Goal: Information Seeking & Learning: Learn about a topic

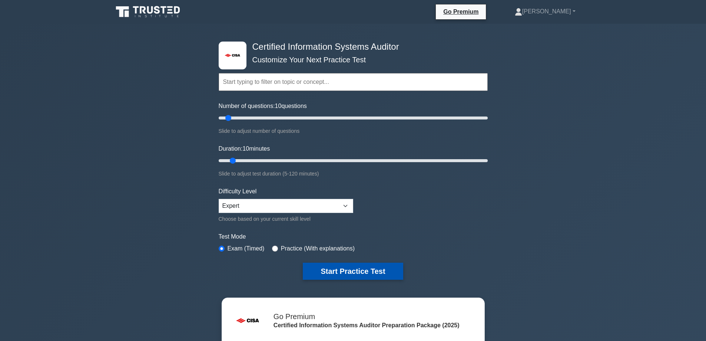
click at [347, 269] on button "Start Practice Test" at bounding box center [353, 270] width 100 height 17
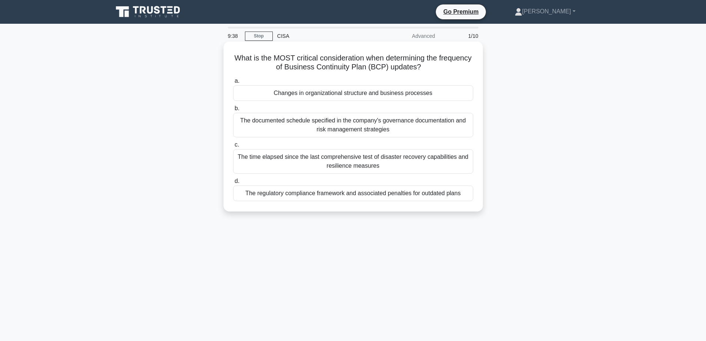
click at [346, 98] on div "Changes in organizational structure and business processes" at bounding box center [353, 93] width 240 height 16
click at [233, 83] on input "a. Changes in organizational structure and business processes" at bounding box center [233, 81] width 0 height 5
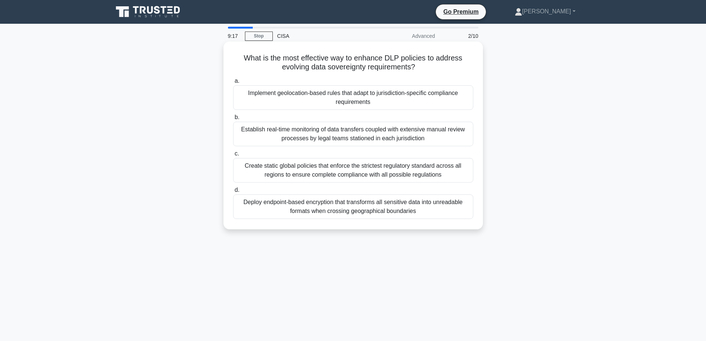
click at [265, 95] on div "Implement geolocation-based rules that adapt to jurisdiction-specific complianc…" at bounding box center [353, 97] width 240 height 24
click at [233, 83] on input "a. Implement geolocation-based rules that adapt to jurisdiction-specific compli…" at bounding box center [233, 81] width 0 height 5
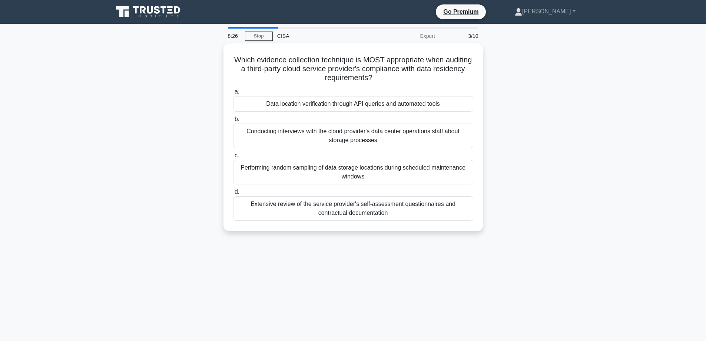
click at [161, 120] on div "Which evidence collection technique is MOST appropriate when auditing a third-p…" at bounding box center [353, 141] width 489 height 196
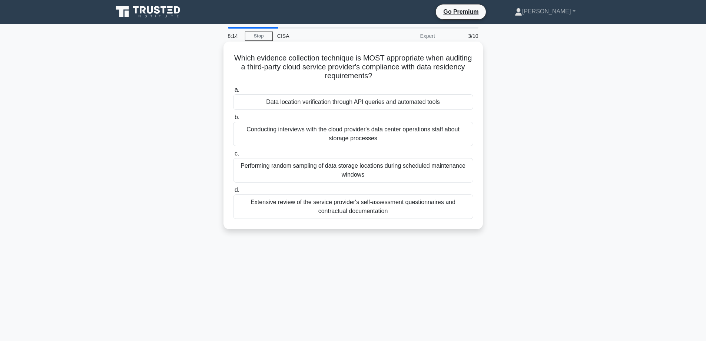
click at [306, 101] on div "Data location verification through API queries and automated tools" at bounding box center [353, 102] width 240 height 16
click at [233, 92] on input "a. Data location verification through API queries and automated tools" at bounding box center [233, 89] width 0 height 5
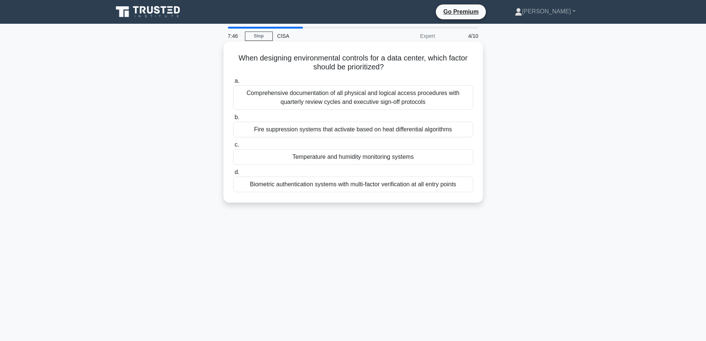
click at [244, 128] on div "Fire suppression systems that activate based on heat differential algorithms" at bounding box center [353, 130] width 240 height 16
click at [233, 120] on input "b. Fire suppression systems that activate based on heat differential algorithms" at bounding box center [233, 117] width 0 height 5
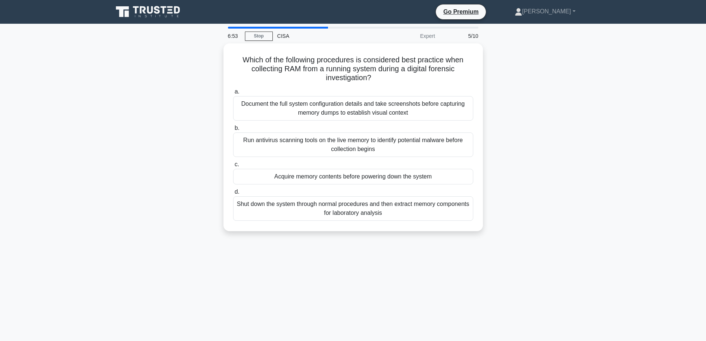
drag, startPoint x: 326, startPoint y: 146, endPoint x: 204, endPoint y: 136, distance: 123.0
click at [204, 136] on div "Which of the following procedures is considered best practice when collecting R…" at bounding box center [353, 141] width 489 height 196
click at [182, 146] on div "Which of the following procedures is considered best practice when collecting R…" at bounding box center [353, 141] width 489 height 196
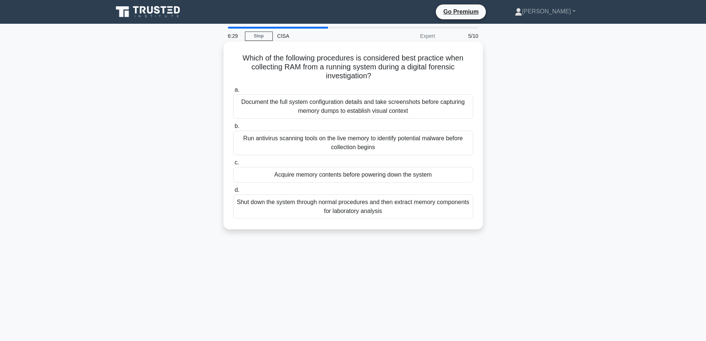
click at [268, 174] on div "Acquire memory contents before powering down the system" at bounding box center [353, 175] width 240 height 16
click at [233, 165] on input "c. Acquire memory contents before powering down the system" at bounding box center [233, 162] width 0 height 5
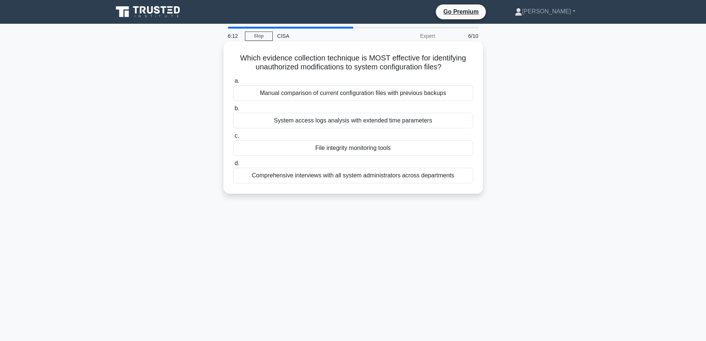
click at [343, 150] on div "File integrity monitoring tools" at bounding box center [353, 148] width 240 height 16
click at [233, 138] on input "c. File integrity monitoring tools" at bounding box center [233, 135] width 0 height 5
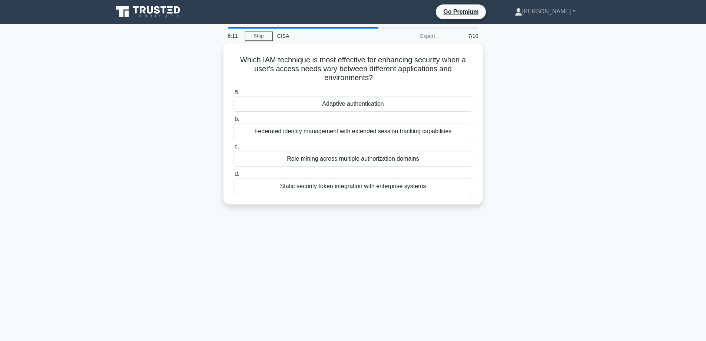
click at [199, 98] on div "Which IAM technique is most effective for enhancing security when a user's acce…" at bounding box center [353, 128] width 489 height 170
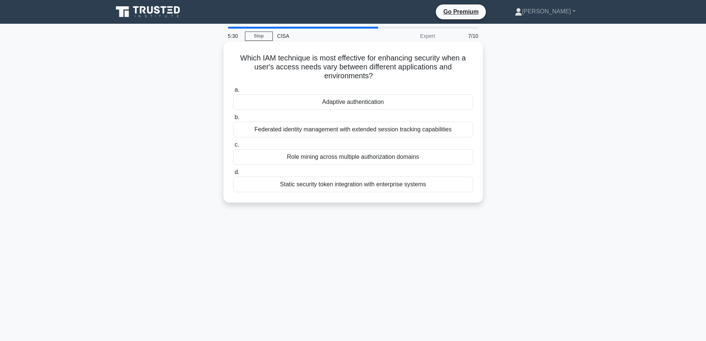
click at [370, 163] on div "Role mining across multiple authorization domains" at bounding box center [353, 157] width 240 height 16
click at [233, 147] on input "c. Role mining across multiple authorization domains" at bounding box center [233, 144] width 0 height 5
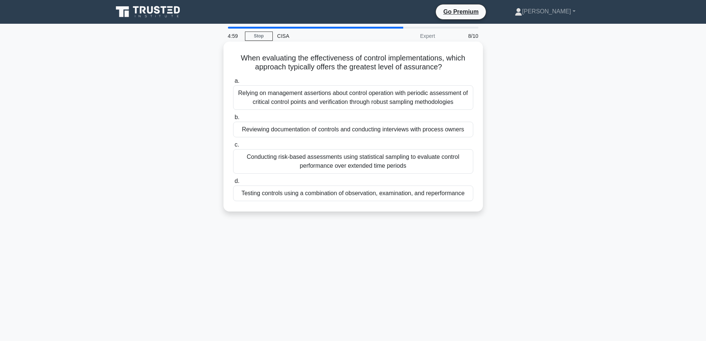
click at [355, 162] on div "Conducting risk-based assessments using statistical sampling to evaluate contro…" at bounding box center [353, 161] width 240 height 24
click at [233, 147] on input "c. Conducting risk-based assessments using statistical sampling to evaluate con…" at bounding box center [233, 144] width 0 height 5
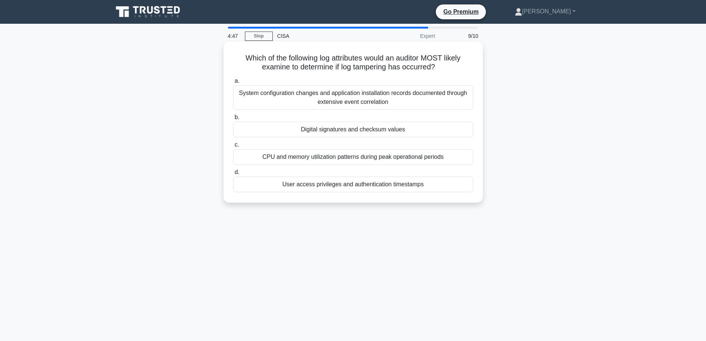
click at [339, 130] on div "Digital signatures and checksum values" at bounding box center [353, 130] width 240 height 16
click at [233, 120] on input "b. Digital signatures and checksum values" at bounding box center [233, 117] width 0 height 5
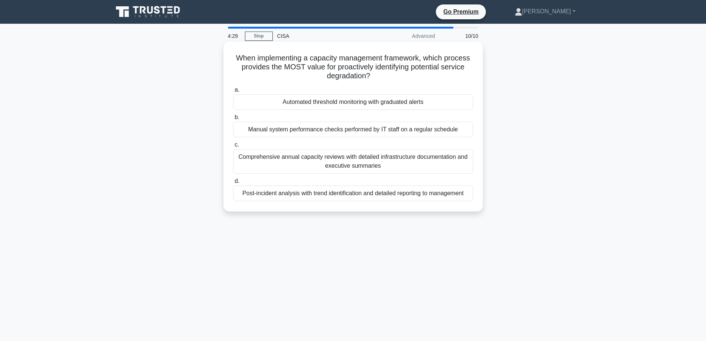
click at [351, 103] on div "Automated threshold monitoring with graduated alerts" at bounding box center [353, 102] width 240 height 16
click at [233, 92] on input "a. Automated threshold monitoring with graduated alerts" at bounding box center [233, 89] width 0 height 5
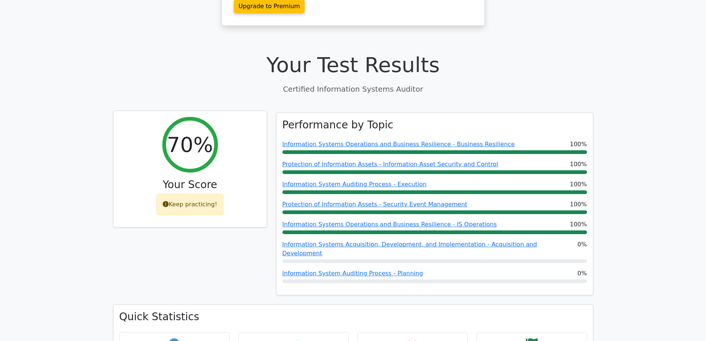
scroll to position [222, 0]
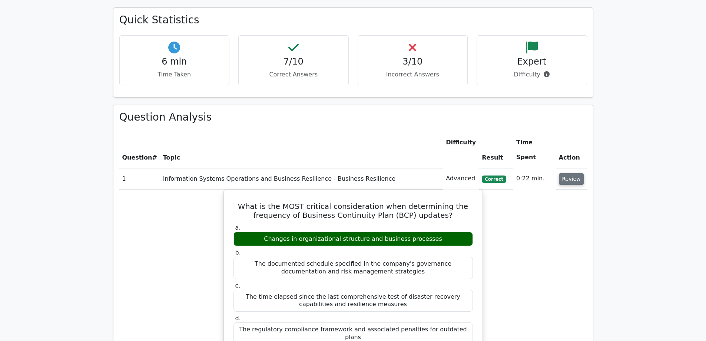
click at [568, 173] on button "Review" at bounding box center [571, 178] width 25 height 11
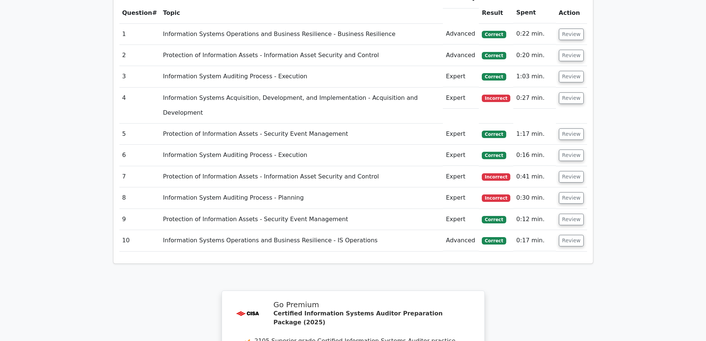
scroll to position [591, 0]
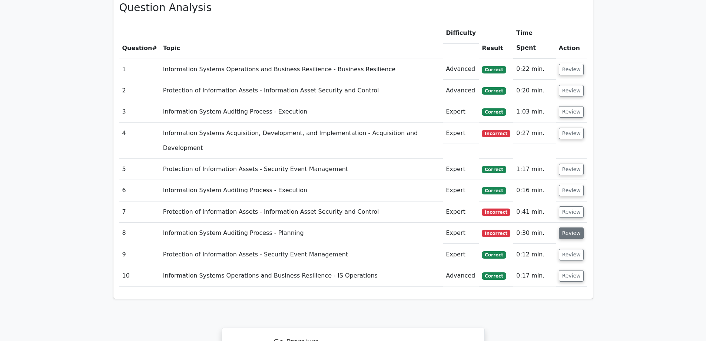
click at [580, 227] on button "Review" at bounding box center [571, 232] width 25 height 11
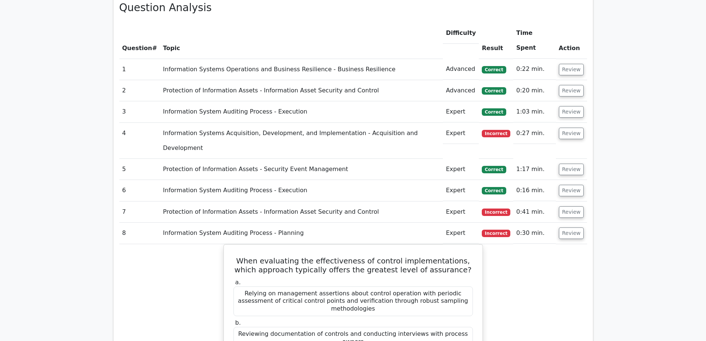
scroll to position [554, 0]
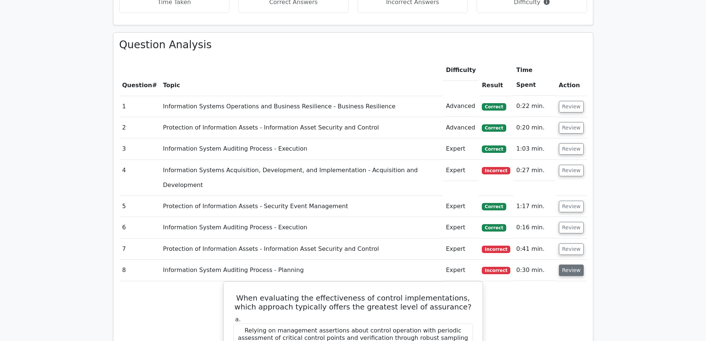
click at [568, 264] on button "Review" at bounding box center [571, 269] width 25 height 11
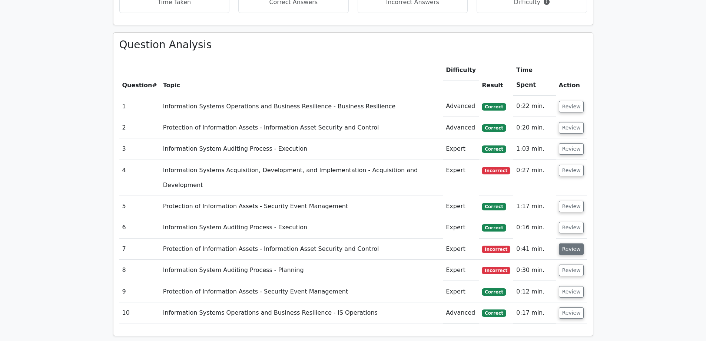
click at [571, 243] on button "Review" at bounding box center [571, 248] width 25 height 11
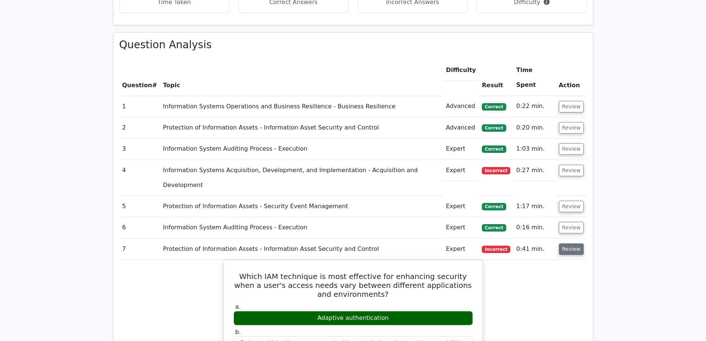
click at [578, 243] on button "Review" at bounding box center [571, 248] width 25 height 11
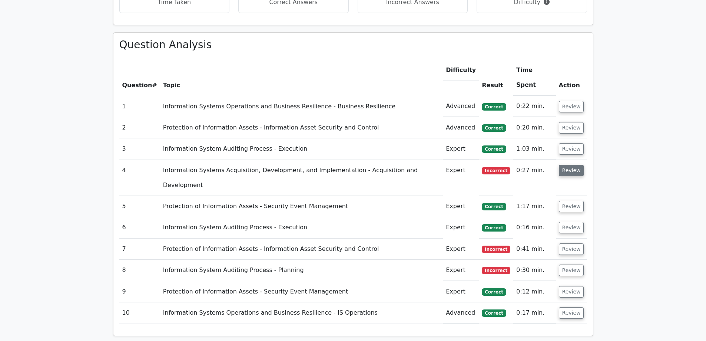
click at [569, 165] on button "Review" at bounding box center [571, 170] width 25 height 11
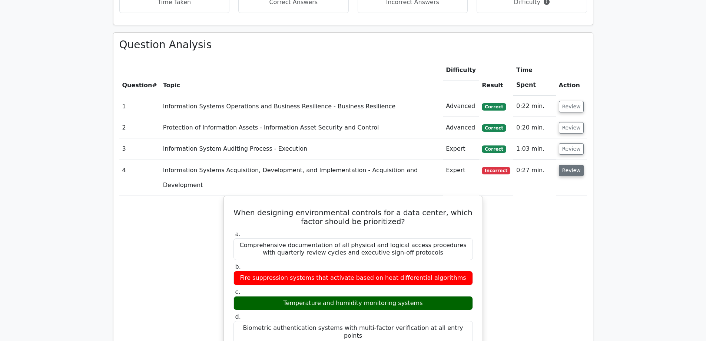
click at [570, 165] on button "Review" at bounding box center [571, 170] width 25 height 11
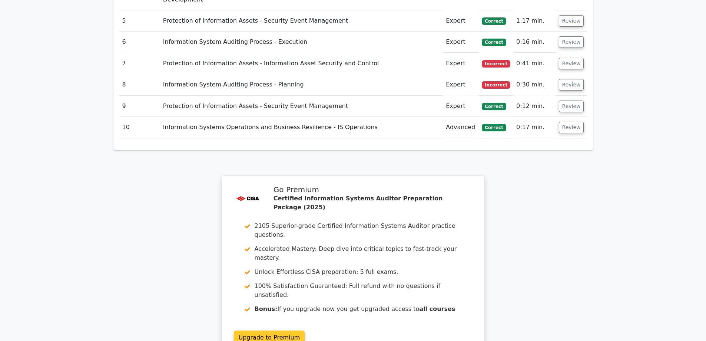
scroll to position [813, 0]
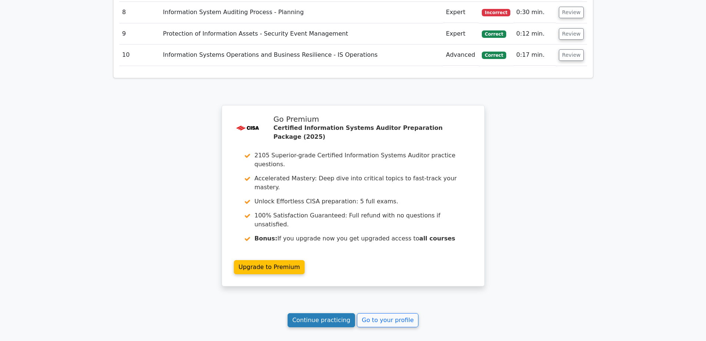
click at [328, 313] on link "Continue practicing" at bounding box center [322, 320] width 68 height 14
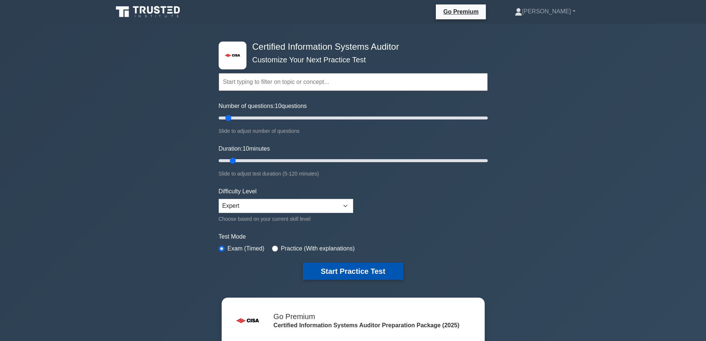
click at [371, 273] on button "Start Practice Test" at bounding box center [353, 270] width 100 height 17
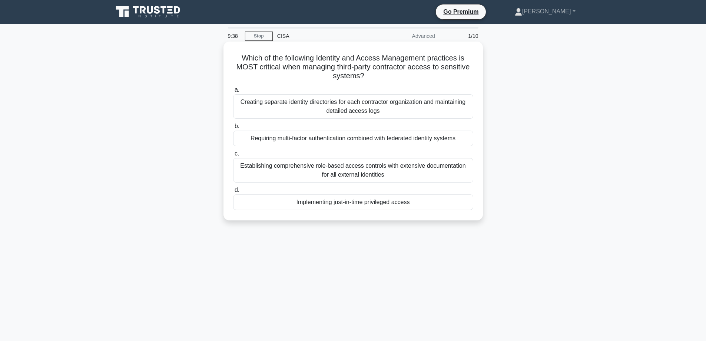
click at [307, 136] on div "Requiring multi-factor authentication combined with federated identity systems" at bounding box center [353, 138] width 240 height 16
click at [233, 129] on input "b. Requiring multi-factor authentication combined with federated identity syste…" at bounding box center [233, 126] width 0 height 5
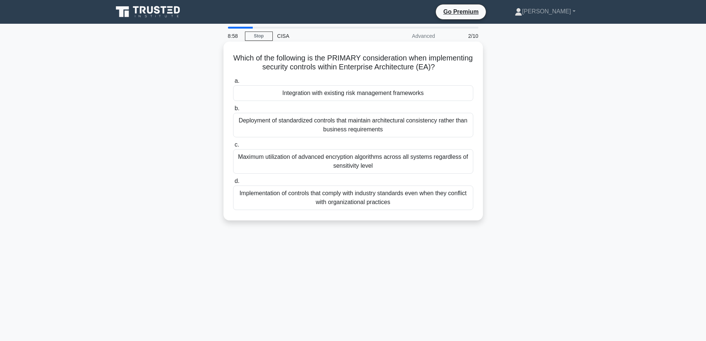
click at [316, 88] on div "Integration with existing risk management frameworks" at bounding box center [353, 93] width 240 height 16
click at [233, 83] on input "a. Integration with existing risk management frameworks" at bounding box center [233, 81] width 0 height 5
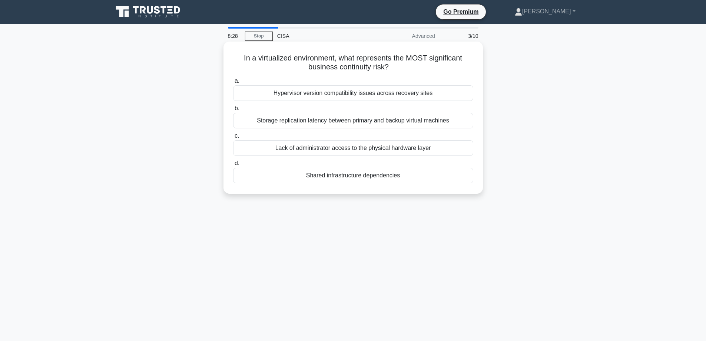
click at [295, 175] on div "Shared infrastructure dependencies" at bounding box center [353, 176] width 240 height 16
click at [233, 166] on input "d. Shared infrastructure dependencies" at bounding box center [233, 163] width 0 height 5
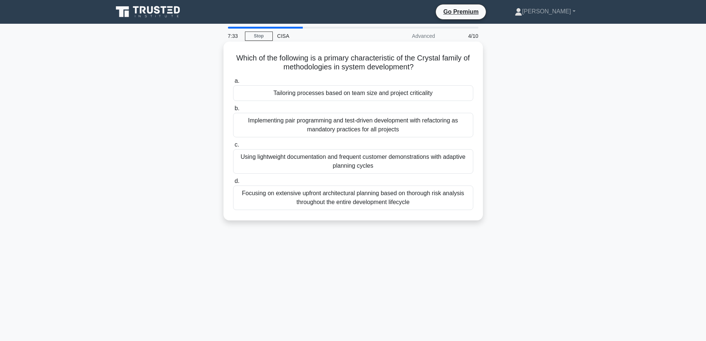
click at [353, 97] on div "Tailoring processes based on team size and project criticality" at bounding box center [353, 93] width 240 height 16
click at [233, 83] on input "a. Tailoring processes based on team size and project criticality" at bounding box center [233, 81] width 0 height 5
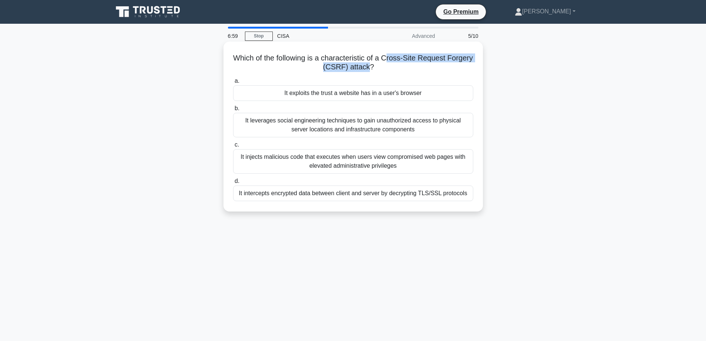
drag, startPoint x: 401, startPoint y: 57, endPoint x: 383, endPoint y: 70, distance: 22.2
click at [383, 70] on h5 "Which of the following is a characteristic of a Cross-Site Request Forgery (CSR…" at bounding box center [353, 62] width 242 height 19
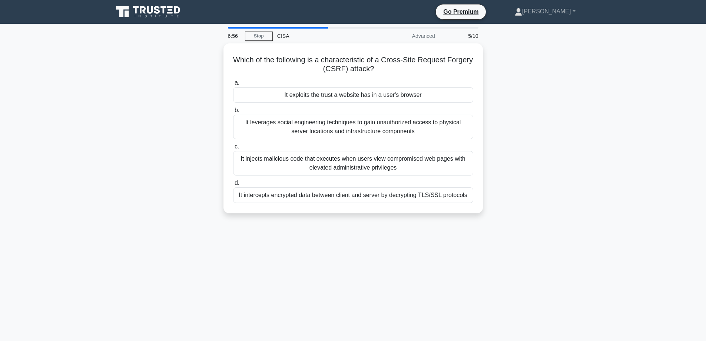
click at [179, 143] on div "Which of the following is a characteristic of a Cross-Site Request Forgery (CSR…" at bounding box center [353, 132] width 489 height 179
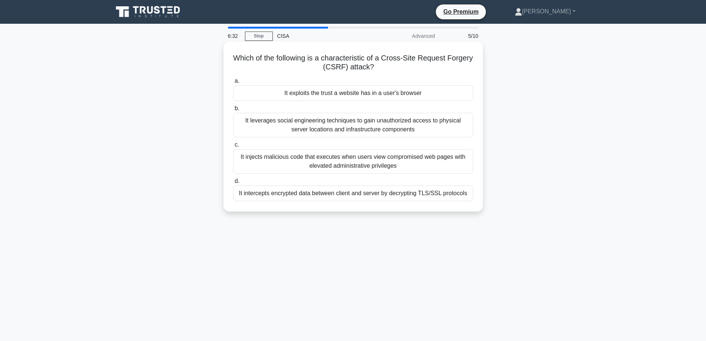
click at [340, 161] on div "It injects malicious code that executes when users view compromised web pages w…" at bounding box center [353, 161] width 240 height 24
click at [233, 147] on input "c. It injects malicious code that executes when users view compromised web page…" at bounding box center [233, 144] width 0 height 5
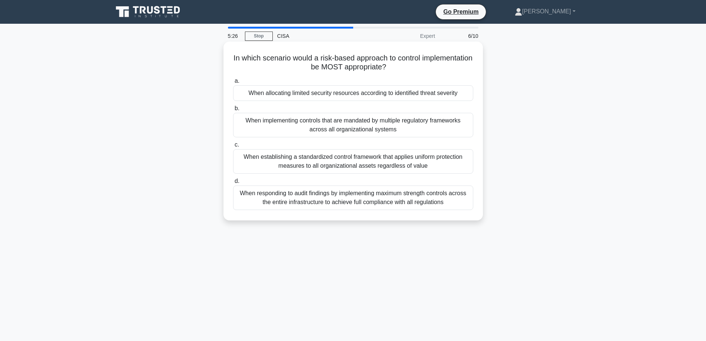
click at [254, 96] on div "When allocating limited security resources according to identified threat sever…" at bounding box center [353, 93] width 240 height 16
click at [233, 83] on input "a. When allocating limited security resources according to identified threat se…" at bounding box center [233, 81] width 0 height 5
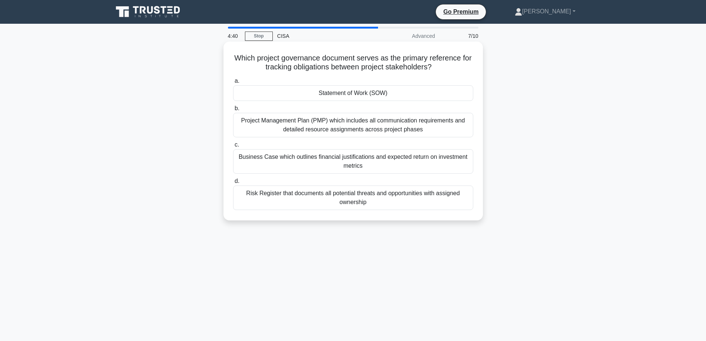
click at [256, 194] on div "Risk Register that documents all potential threats and opportunities with assig…" at bounding box center [353, 197] width 240 height 24
click at [233, 183] on input "d. Risk Register that documents all potential threats and opportunities with as…" at bounding box center [233, 181] width 0 height 5
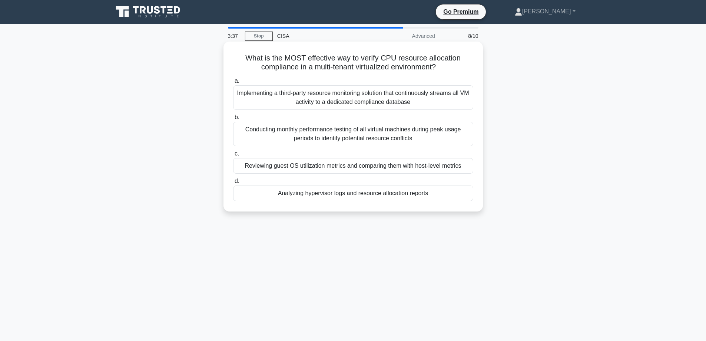
click at [256, 194] on div "Analyzing hypervisor logs and resource allocation reports" at bounding box center [353, 193] width 240 height 16
click at [233, 183] on input "d. Analyzing hypervisor logs and resource allocation reports" at bounding box center [233, 181] width 0 height 5
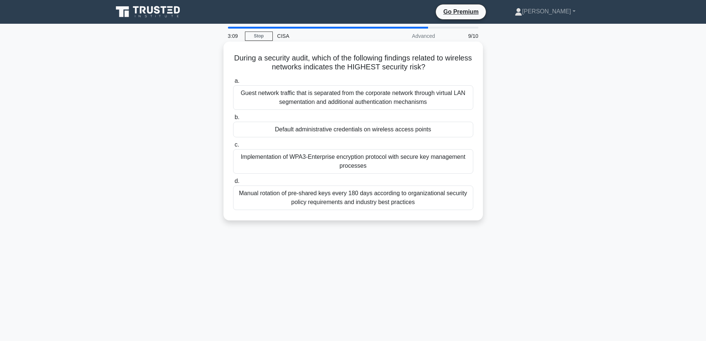
click at [290, 127] on div "Default administrative credentials on wireless access points" at bounding box center [353, 130] width 240 height 16
click at [233, 120] on input "b. Default administrative credentials on wireless access points" at bounding box center [233, 117] width 0 height 5
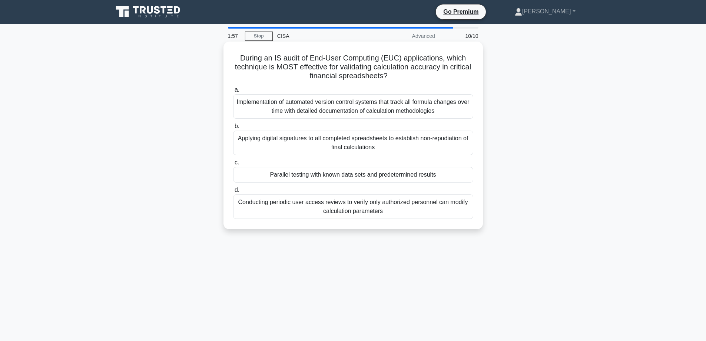
click at [259, 175] on div "Parallel testing with known data sets and predetermined results" at bounding box center [353, 175] width 240 height 16
click at [233, 165] on input "c. Parallel testing with known data sets and predetermined results" at bounding box center [233, 162] width 0 height 5
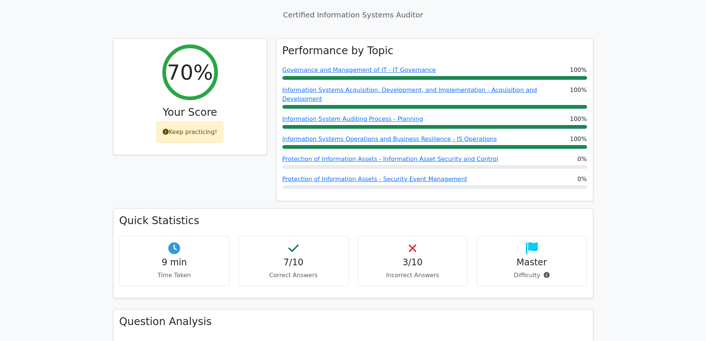
scroll to position [445, 0]
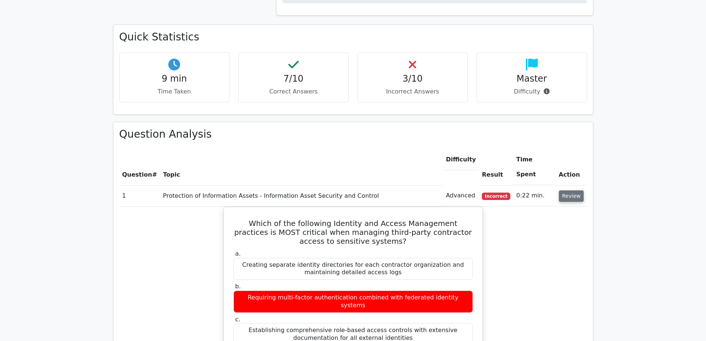
click at [578, 190] on button "Review" at bounding box center [571, 195] width 25 height 11
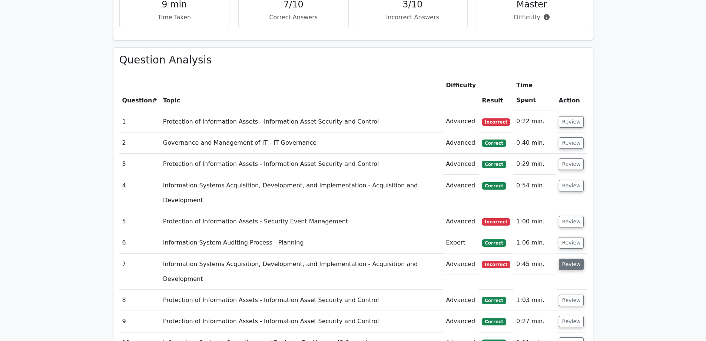
scroll to position [482, 0]
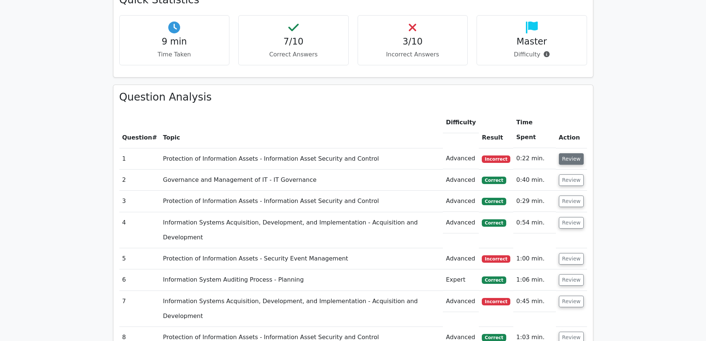
click at [575, 153] on button "Review" at bounding box center [571, 158] width 25 height 11
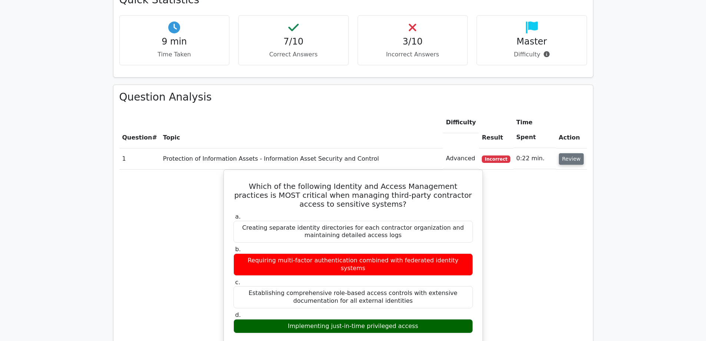
click at [580, 153] on button "Review" at bounding box center [571, 158] width 25 height 11
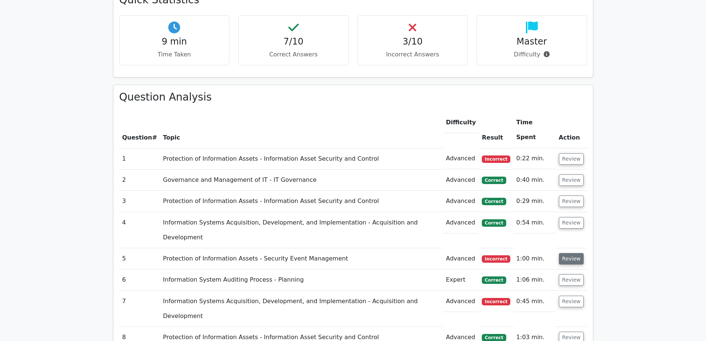
click at [571, 253] on button "Review" at bounding box center [571, 258] width 25 height 11
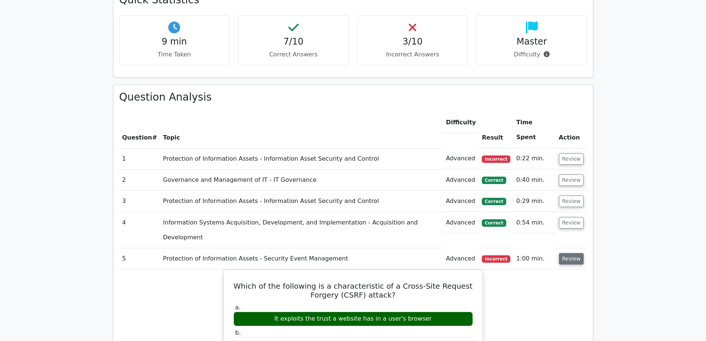
click at [571, 253] on button "Review" at bounding box center [571, 258] width 25 height 11
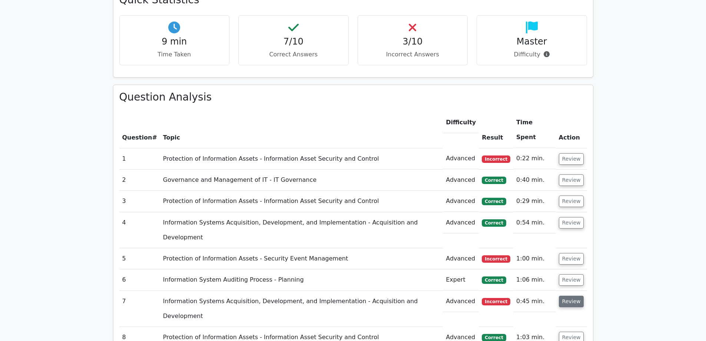
click at [567, 295] on button "Review" at bounding box center [571, 300] width 25 height 11
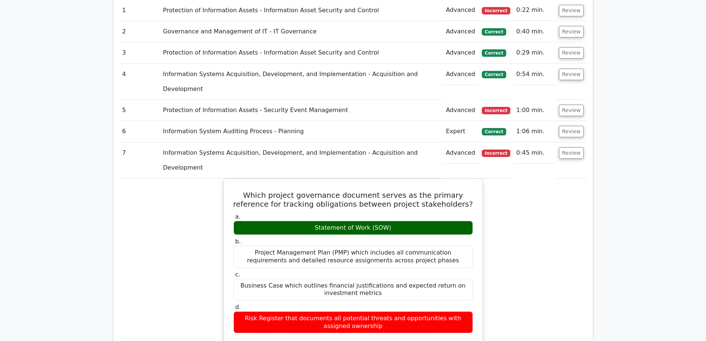
scroll to position [556, 0]
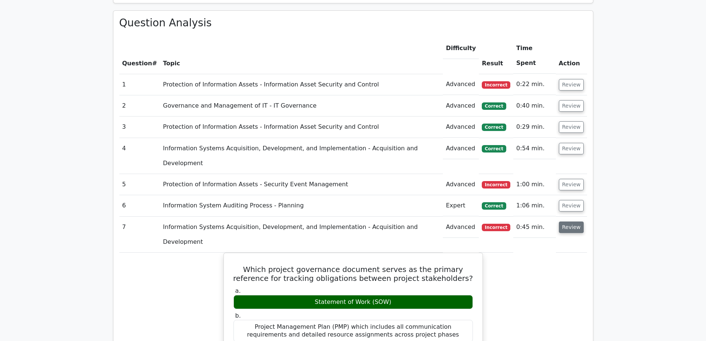
click at [566, 221] on button "Review" at bounding box center [571, 226] width 25 height 11
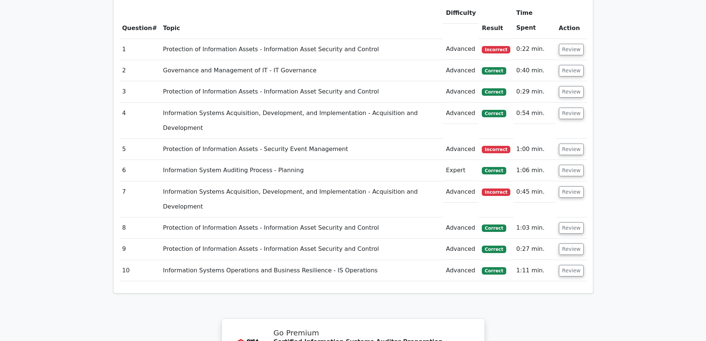
scroll to position [704, 0]
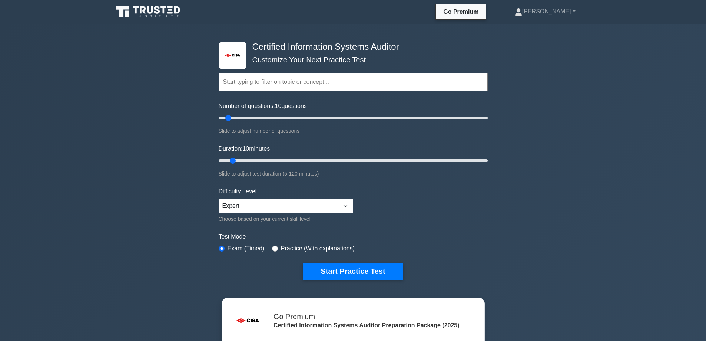
drag, startPoint x: 374, startPoint y: 272, endPoint x: 325, endPoint y: 244, distance: 57.0
click at [325, 244] on form "Topics Information System Auditing Process - Planning Information System Auditi…" at bounding box center [353, 164] width 269 height 229
click at [323, 254] on form "Topics Information System Auditing Process - Planning Information System Auditi…" at bounding box center [353, 164] width 269 height 229
click at [323, 251] on label "Practice (With explanations)" at bounding box center [318, 248] width 74 height 9
click at [324, 249] on label "Practice (With explanations)" at bounding box center [318, 248] width 74 height 9
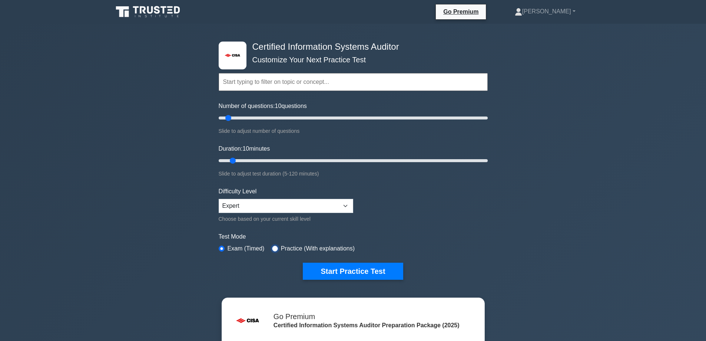
click at [275, 246] on input "radio" at bounding box center [275, 248] width 6 height 6
radio input "true"
click at [332, 269] on button "Start Practice Test" at bounding box center [353, 270] width 100 height 17
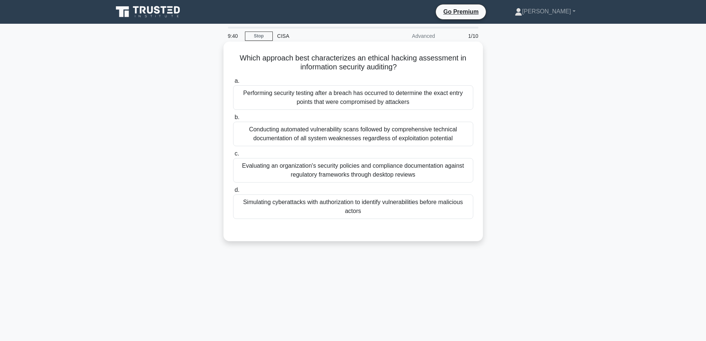
click at [311, 207] on div "Simulating cyberattacks with authorization to identify vulnerabilities before m…" at bounding box center [353, 206] width 240 height 24
click at [233, 192] on input "d. Simulating cyberattacks with authorization to identify vulnerabilities befor…" at bounding box center [233, 190] width 0 height 5
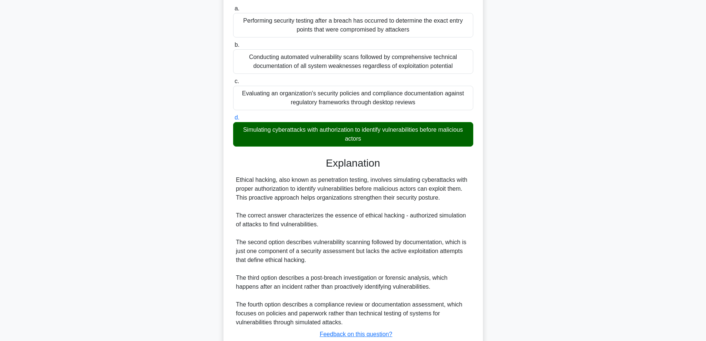
scroll to position [126, 0]
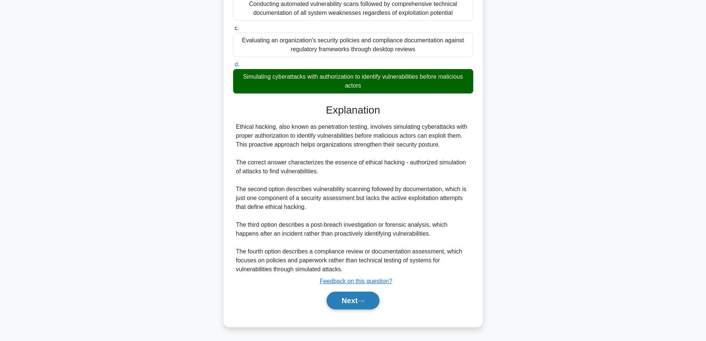
click at [342, 301] on button "Next" at bounding box center [352, 300] width 53 height 18
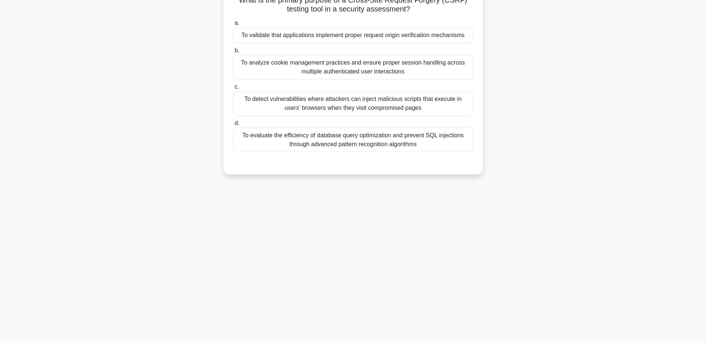
scroll to position [0, 0]
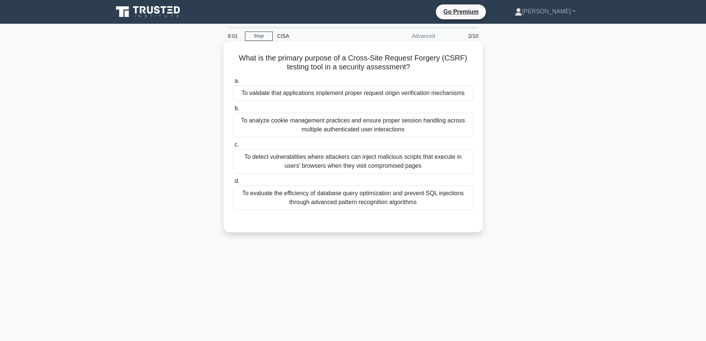
click at [251, 168] on div "To detect vulnerabilities where attackers can inject malicious scripts that exe…" at bounding box center [353, 161] width 240 height 24
click at [233, 147] on input "c. To detect vulnerabilities where attackers can inject malicious scripts that …" at bounding box center [233, 144] width 0 height 5
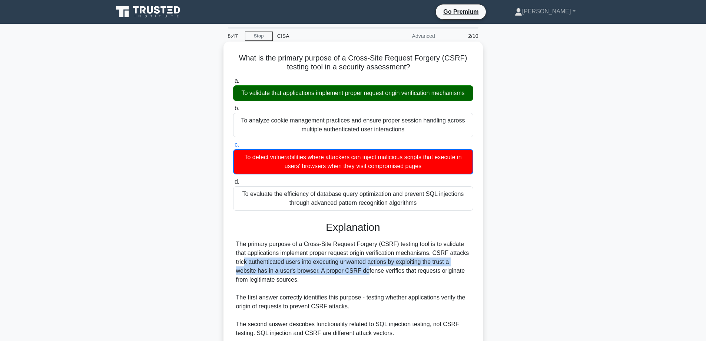
drag, startPoint x: 433, startPoint y: 251, endPoint x: 318, endPoint y: 272, distance: 117.2
click at [318, 272] on div "The primary purpose of a Cross-Site Request Forgery (CSRF) testing tool is to v…" at bounding box center [353, 323] width 234 height 169
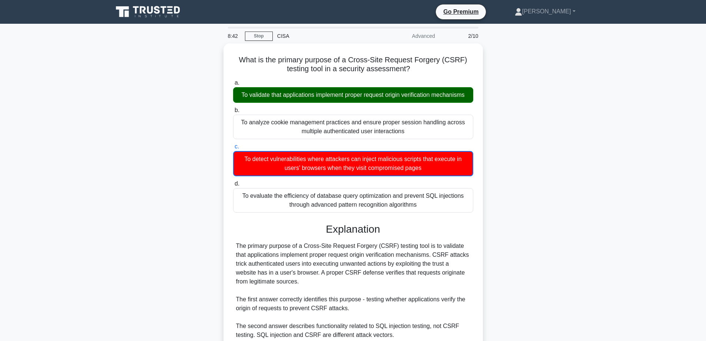
drag, startPoint x: 466, startPoint y: 115, endPoint x: 504, endPoint y: 232, distance: 122.9
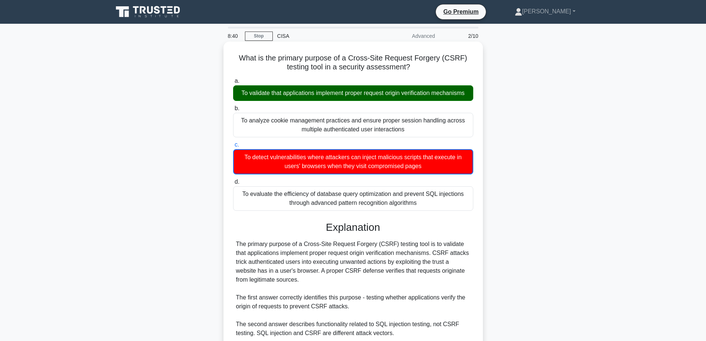
drag, startPoint x: 504, startPoint y: 232, endPoint x: 331, endPoint y: 280, distance: 179.5
click at [331, 280] on div "The primary purpose of a Cross-Site Request Forgery (CSRF) testing tool is to v…" at bounding box center [353, 323] width 234 height 169
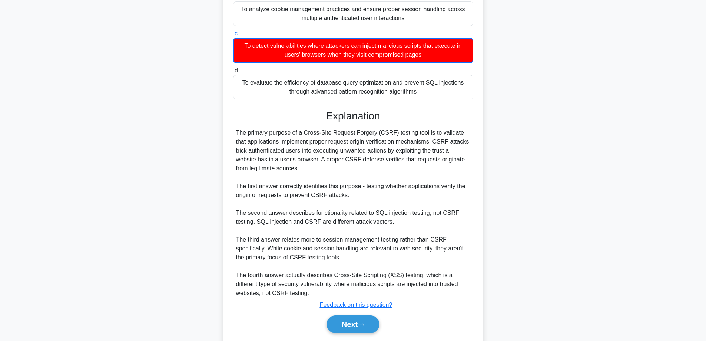
scroll to position [135, 0]
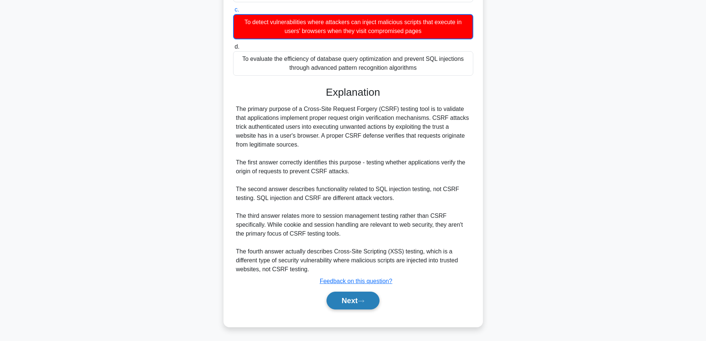
click at [343, 297] on button "Next" at bounding box center [352, 300] width 53 height 18
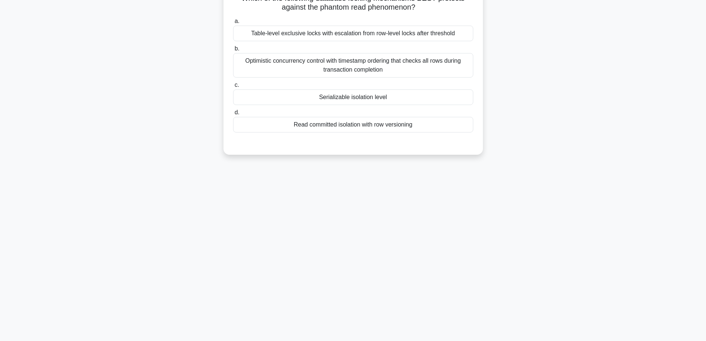
scroll to position [0, 0]
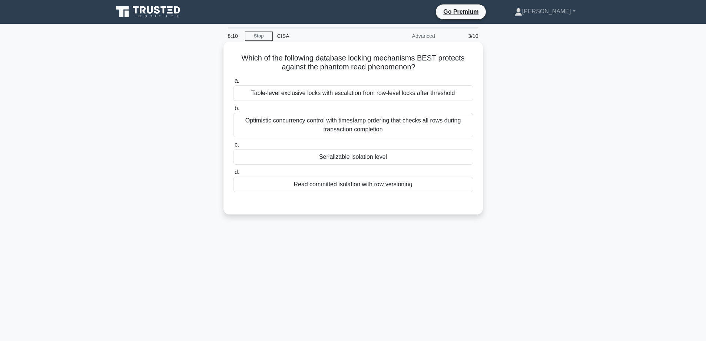
click at [318, 66] on h5 "Which of the following database locking mechanisms BEST protects against the ph…" at bounding box center [353, 62] width 242 height 19
drag, startPoint x: 318, startPoint y: 66, endPoint x: 412, endPoint y: 69, distance: 93.4
click at [412, 69] on h5 "Which of the following database locking mechanisms BEST protects against the ph…" at bounding box center [353, 62] width 242 height 19
click at [266, 92] on div "Table-level exclusive locks with escalation from row-level locks after threshold" at bounding box center [353, 93] width 240 height 16
click at [233, 83] on input "a. Table-level exclusive locks with escalation from row-level locks after thres…" at bounding box center [233, 81] width 0 height 5
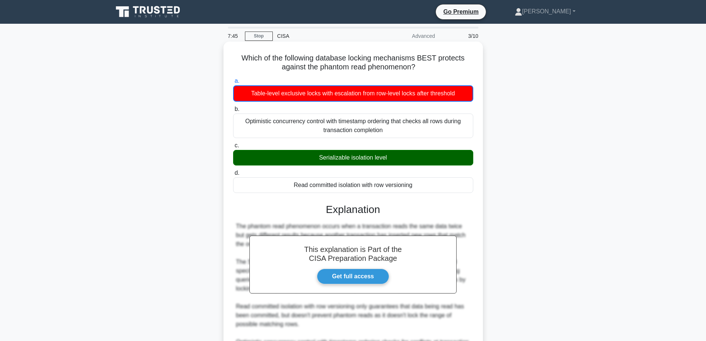
scroll to position [126, 0]
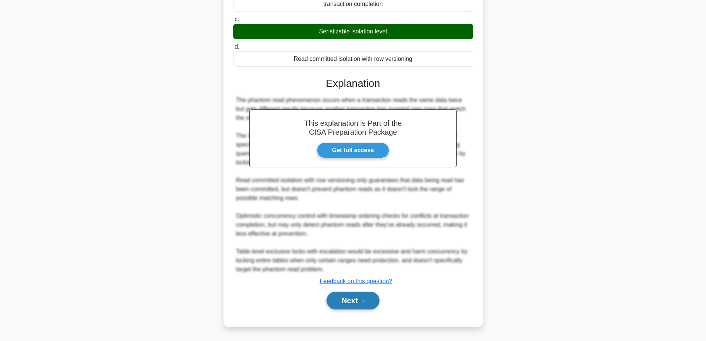
click at [337, 299] on button "Next" at bounding box center [352, 300] width 53 height 18
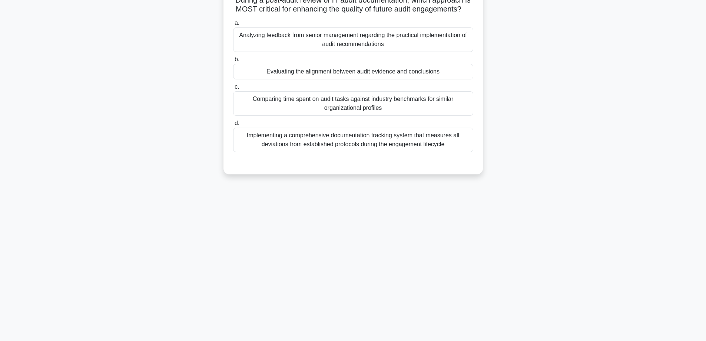
scroll to position [0, 0]
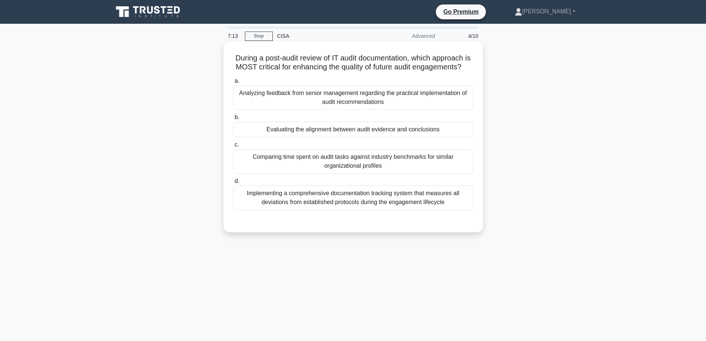
click at [261, 135] on div "Evaluating the alignment between audit evidence and conclusions" at bounding box center [353, 130] width 240 height 16
click at [233, 120] on input "b. Evaluating the alignment between audit evidence and conclusions" at bounding box center [233, 117] width 0 height 5
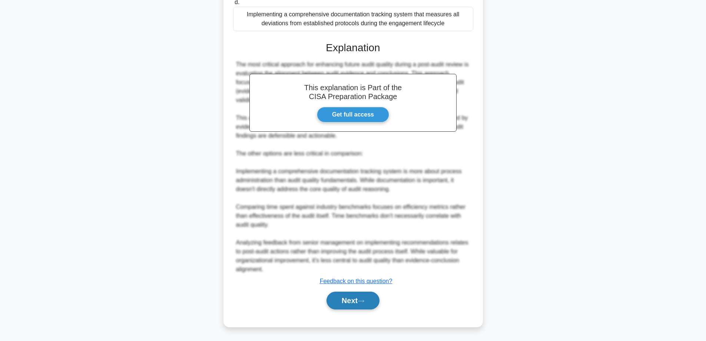
click at [342, 301] on button "Next" at bounding box center [352, 300] width 53 height 18
